Goal: Task Accomplishment & Management: Use online tool/utility

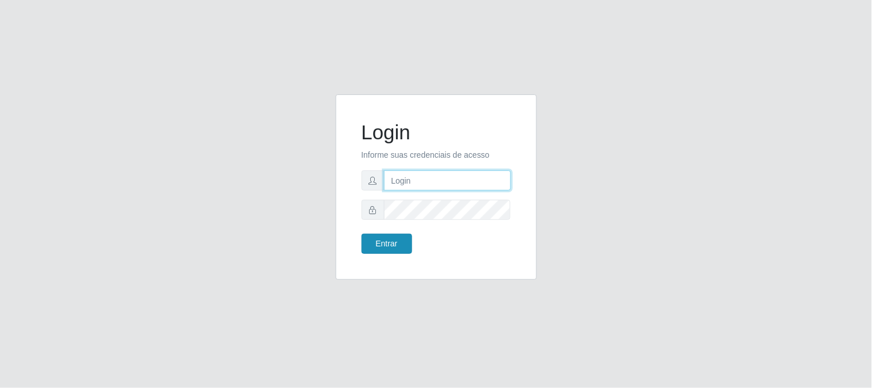
type input "elvis@casatudo"
click at [393, 250] on button "Entrar" at bounding box center [387, 243] width 51 height 20
click at [394, 244] on button "Entrar" at bounding box center [387, 243] width 51 height 20
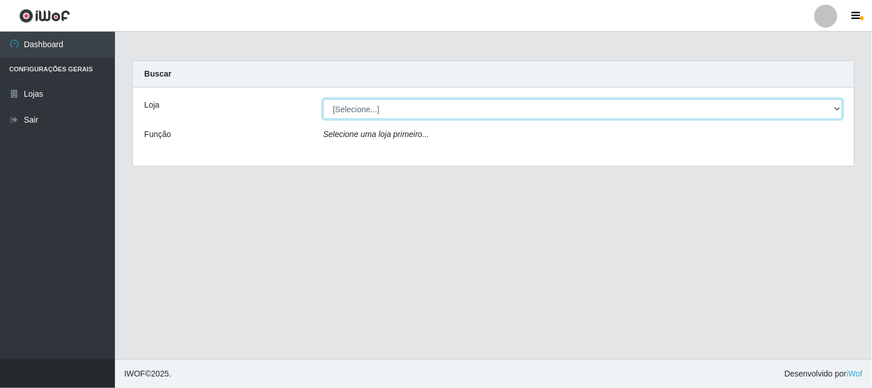
drag, startPoint x: 383, startPoint y: 106, endPoint x: 383, endPoint y: 117, distance: 10.3
click at [383, 106] on select "[Selecione...] Casatudo BR" at bounding box center [583, 109] width 520 height 20
select select "197"
click at [323, 99] on select "[Selecione...] Casatudo BR" at bounding box center [583, 109] width 520 height 20
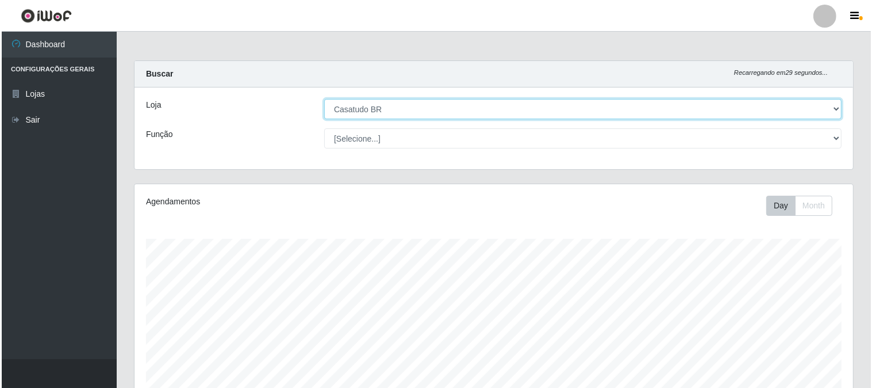
scroll to position [222, 0]
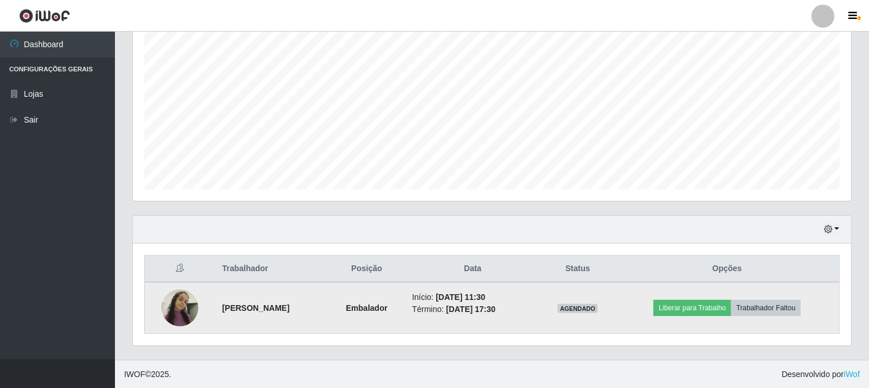
click at [163, 296] on img at bounding box center [180, 307] width 37 height 49
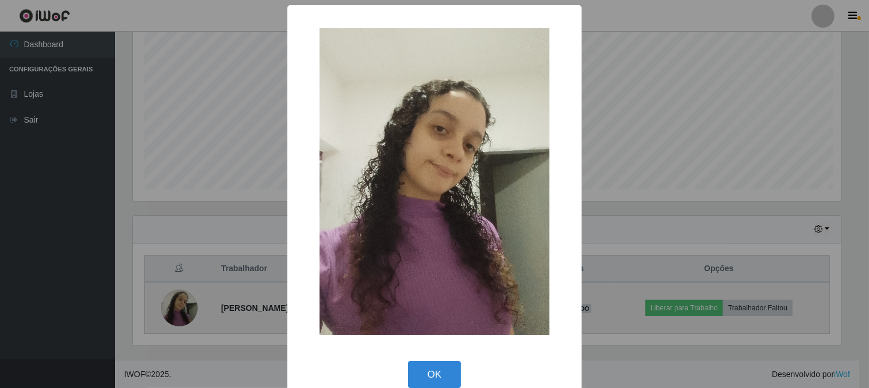
scroll to position [238, 711]
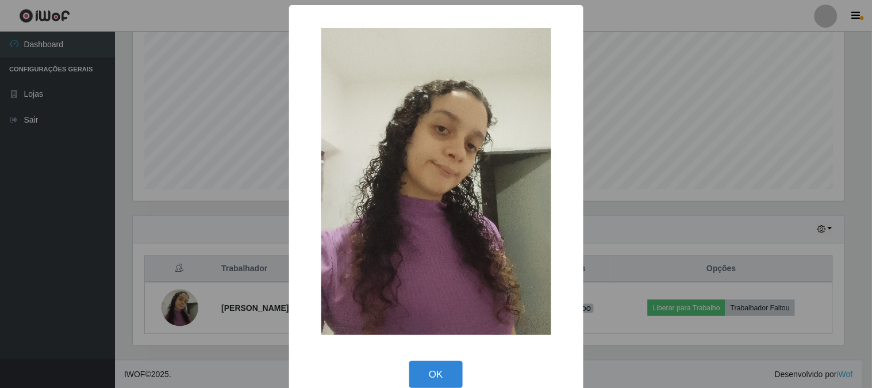
click at [633, 189] on div "× OK Cancel" at bounding box center [436, 194] width 872 height 388
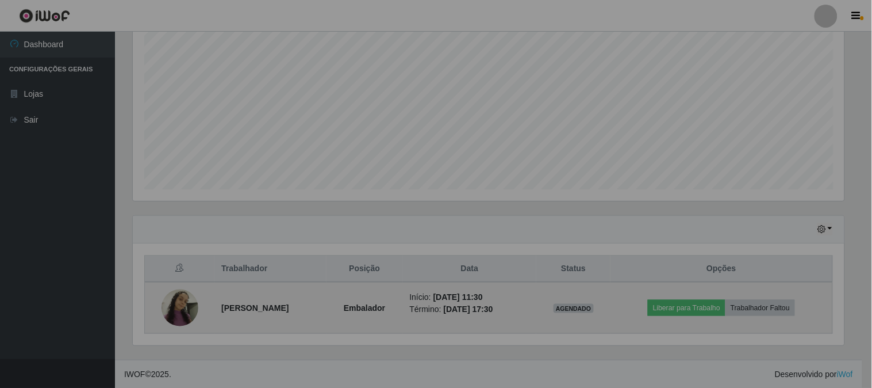
scroll to position [238, 719]
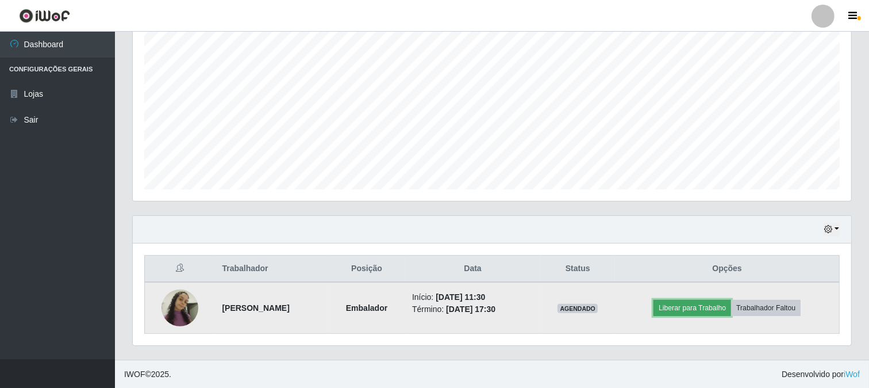
click at [697, 306] on button "Liberar para Trabalho" at bounding box center [693, 308] width 78 height 16
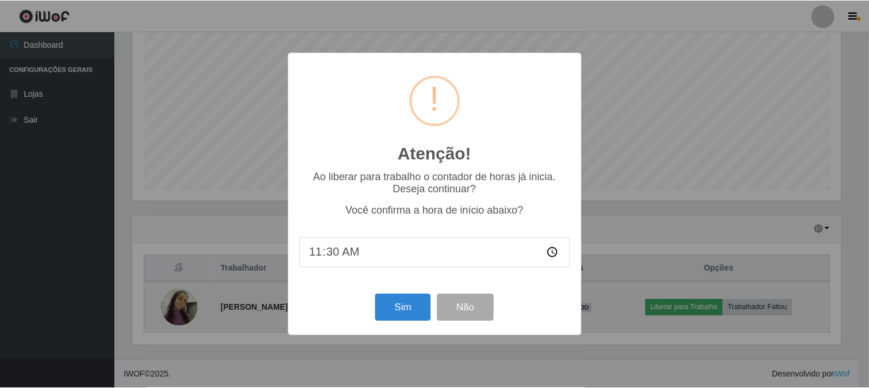
scroll to position [238, 711]
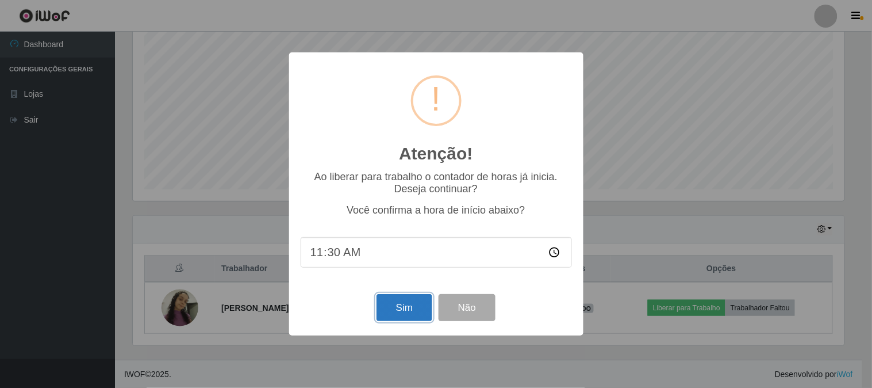
click at [390, 301] on button "Sim" at bounding box center [405, 307] width 56 height 27
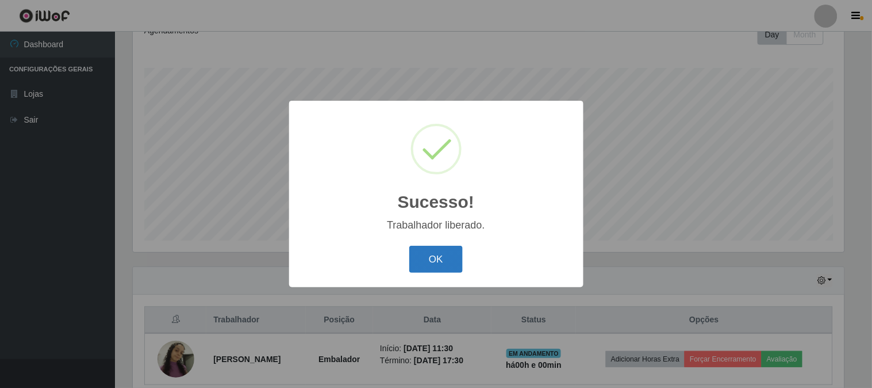
click at [420, 261] on button "OK" at bounding box center [435, 258] width 53 height 27
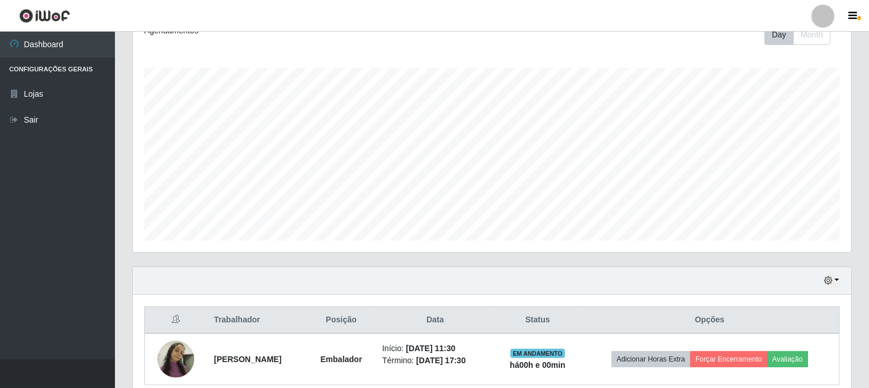
scroll to position [222, 0]
